Goal: Use online tool/utility: Utilize a website feature to perform a specific function

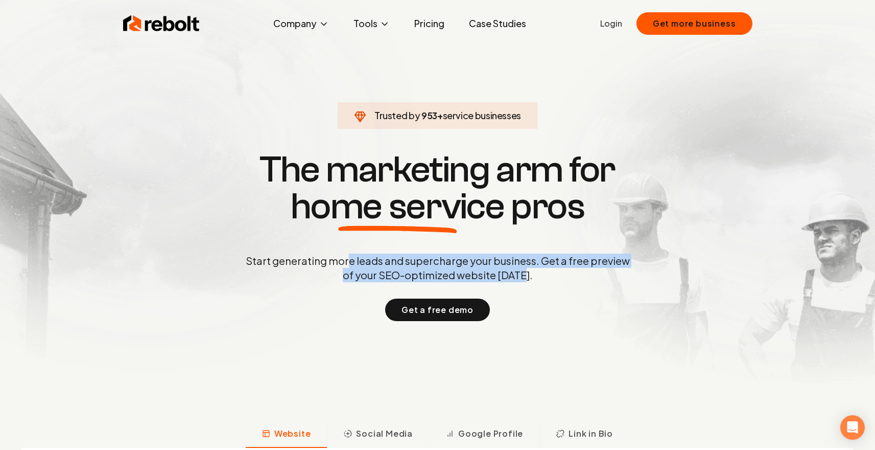
drag, startPoint x: 350, startPoint y: 263, endPoint x: 552, endPoint y: 282, distance: 203.2
click at [551, 282] on div "Start generating more leads and supercharge your business. Get a free preview o…" at bounding box center [438, 286] width 388 height 67
click at [552, 282] on div "Start generating more leads and supercharge your business. Get a free preview o…" at bounding box center [438, 286] width 388 height 67
drag, startPoint x: 549, startPoint y: 275, endPoint x: 245, endPoint y: 257, distance: 304.5
click at [245, 257] on p "Start generating more leads and supercharge your business. Get a free preview o…" at bounding box center [438, 267] width 388 height 29
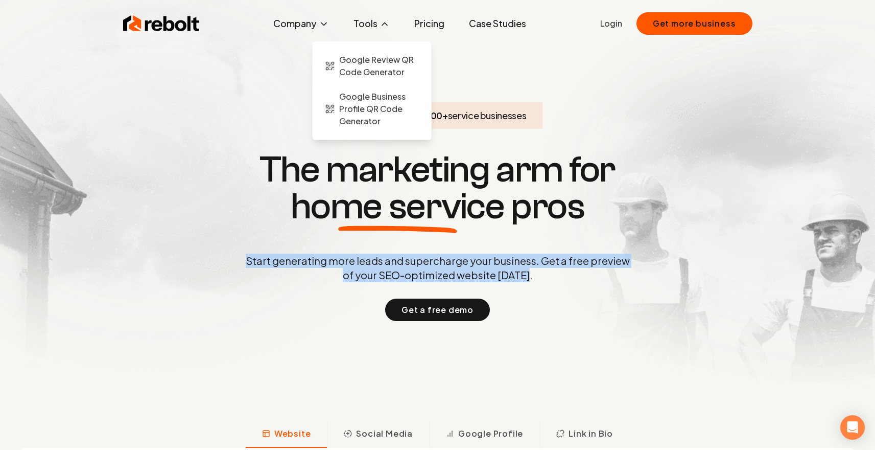
click at [366, 30] on button "Tools" at bounding box center [371, 23] width 53 height 20
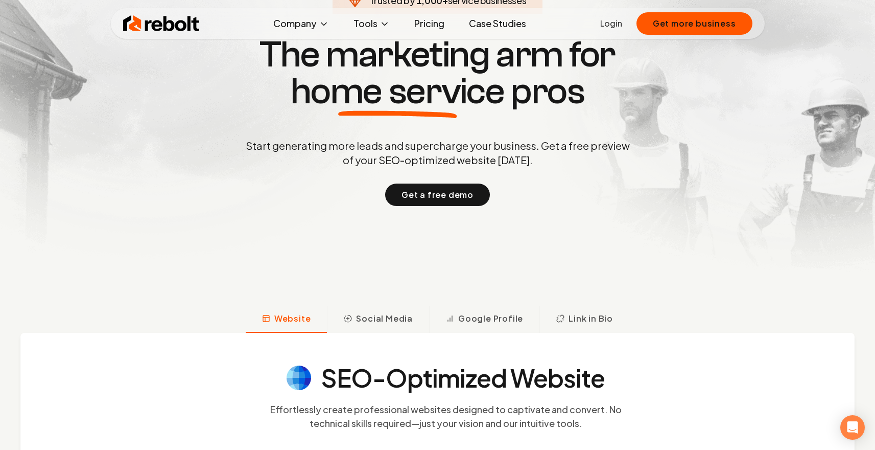
scroll to position [210, 0]
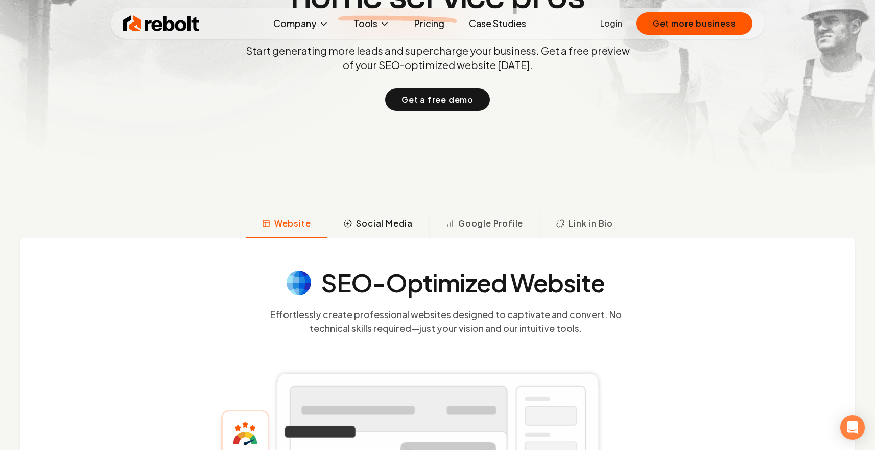
click at [357, 224] on button "Social Media" at bounding box center [378, 224] width 102 height 27
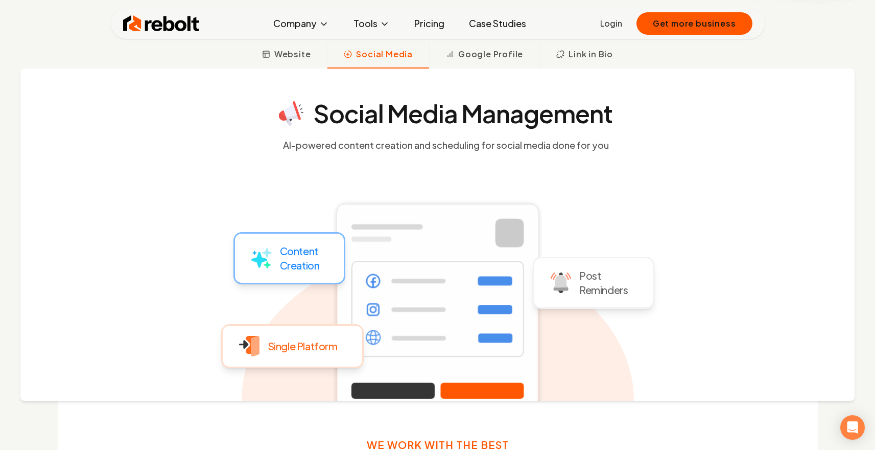
scroll to position [360, 0]
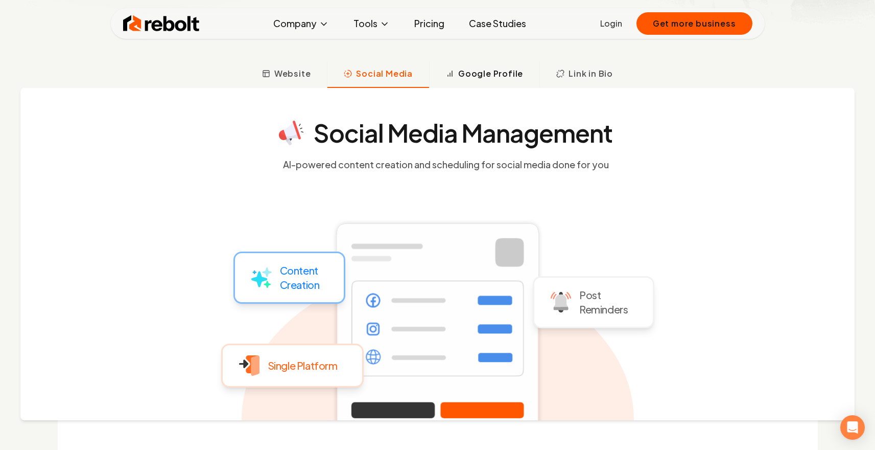
click at [473, 73] on span "Google Profile" at bounding box center [490, 73] width 65 height 12
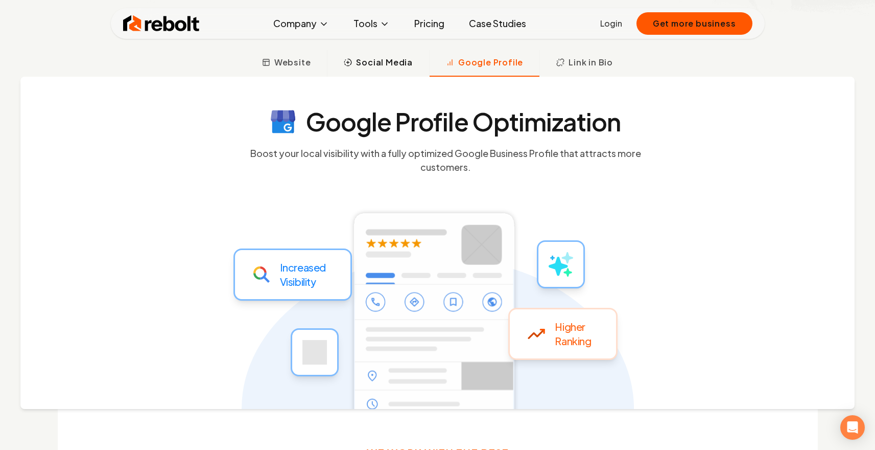
click at [351, 67] on button "Social Media" at bounding box center [378, 63] width 102 height 27
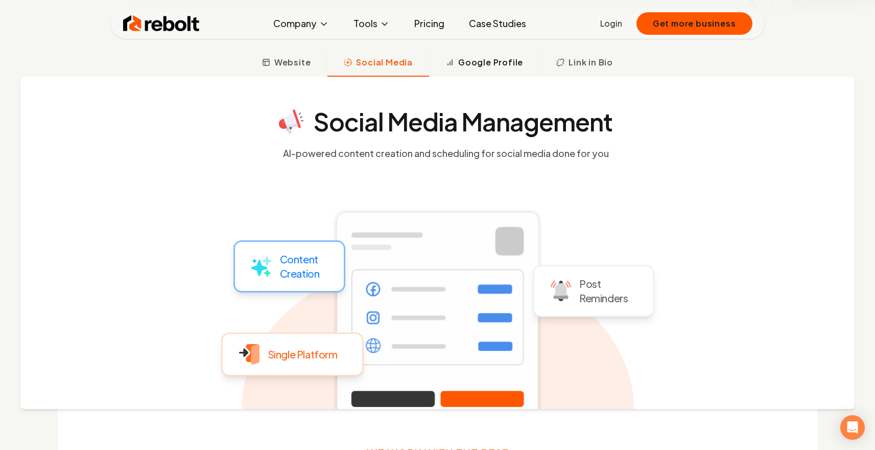
click at [456, 59] on button "Google Profile" at bounding box center [484, 63] width 110 height 27
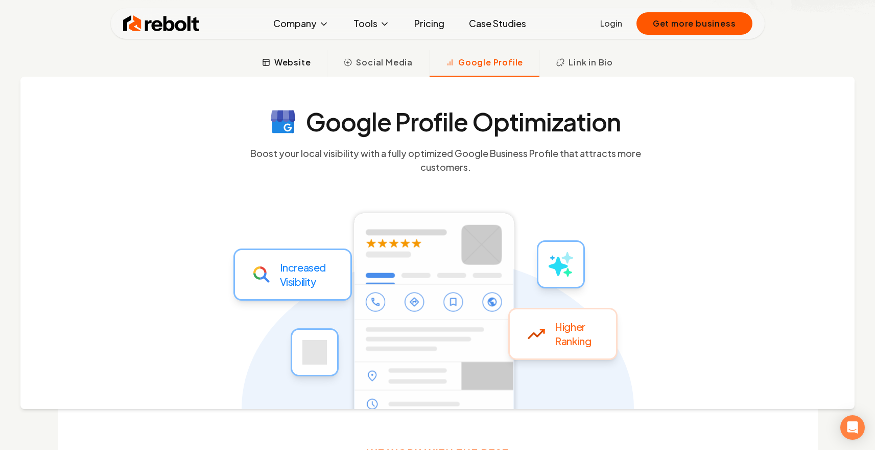
click at [293, 67] on span "Website" at bounding box center [292, 62] width 37 height 12
